Goal: Ask a question

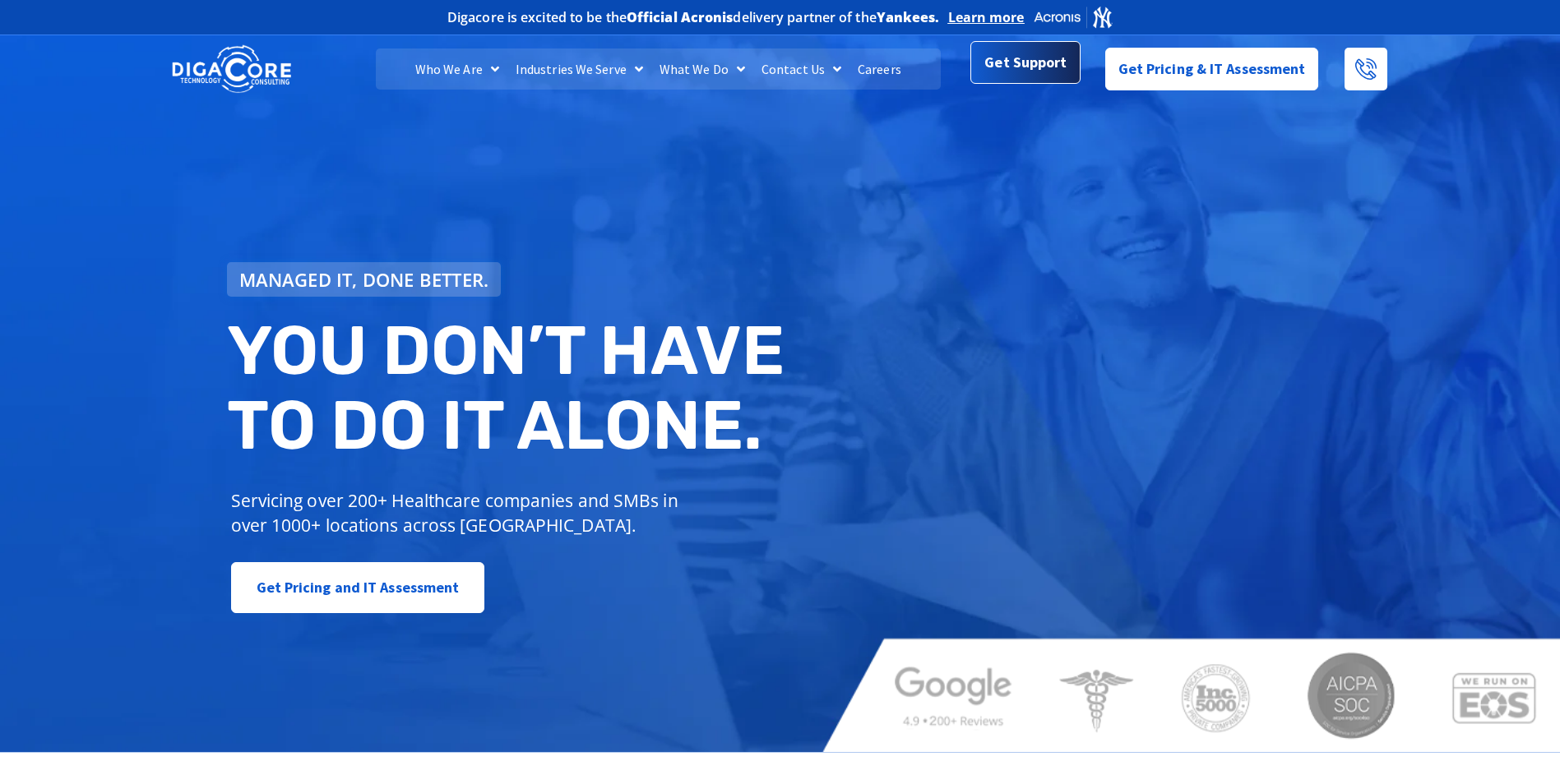
click at [1022, 71] on span "Get Support" at bounding box center [1025, 61] width 83 height 32
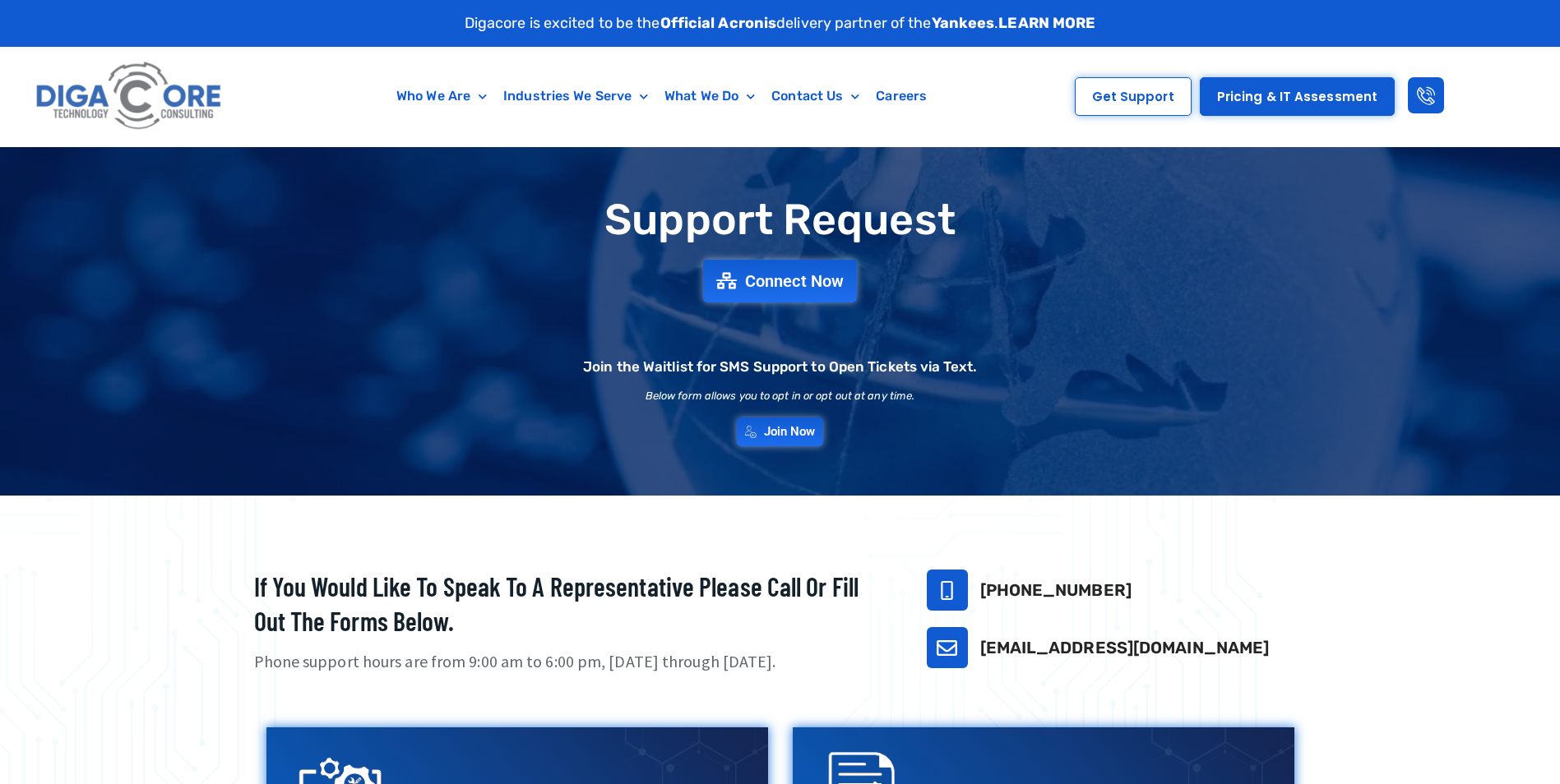
click at [765, 248] on div "Support Request Connect Now Join the Waitlist for SMS Support to Open Tickets v…" at bounding box center [780, 320] width 1152 height 266
click at [778, 272] on span "Connect Now" at bounding box center [796, 281] width 109 height 18
